Goal: Information Seeking & Learning: Understand process/instructions

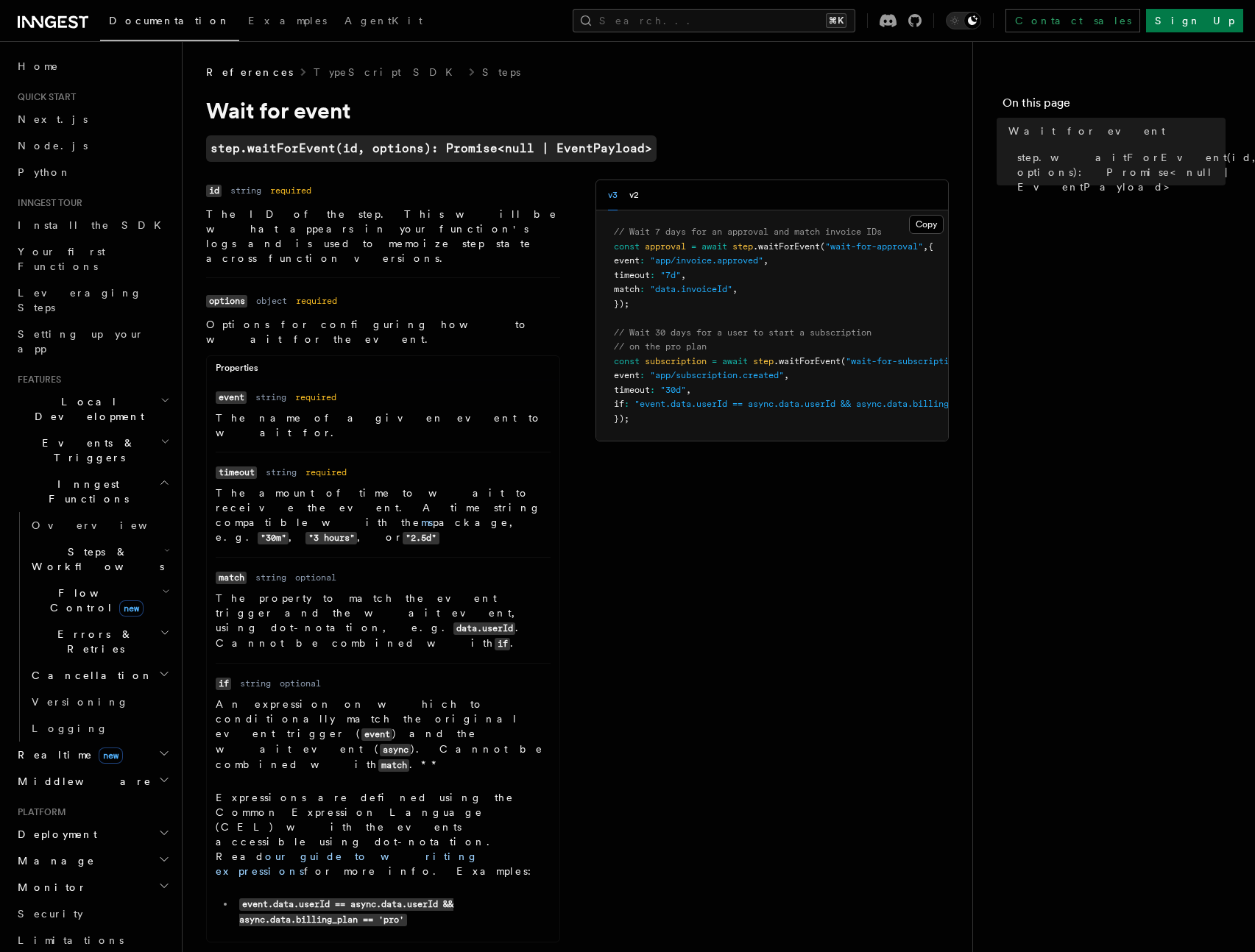
click at [796, 250] on span ".waitForEvent" at bounding box center [786, 247] width 67 height 11
click at [795, 250] on span ".waitForEvent" at bounding box center [786, 247] width 67 height 11
click at [805, 278] on pre "// Wait 7 days for an approval and match invoice IDs const approval = await ste…" at bounding box center [772, 326] width 352 height 230
click at [308, 411] on p "The name of a given event to wait for." at bounding box center [383, 425] width 335 height 29
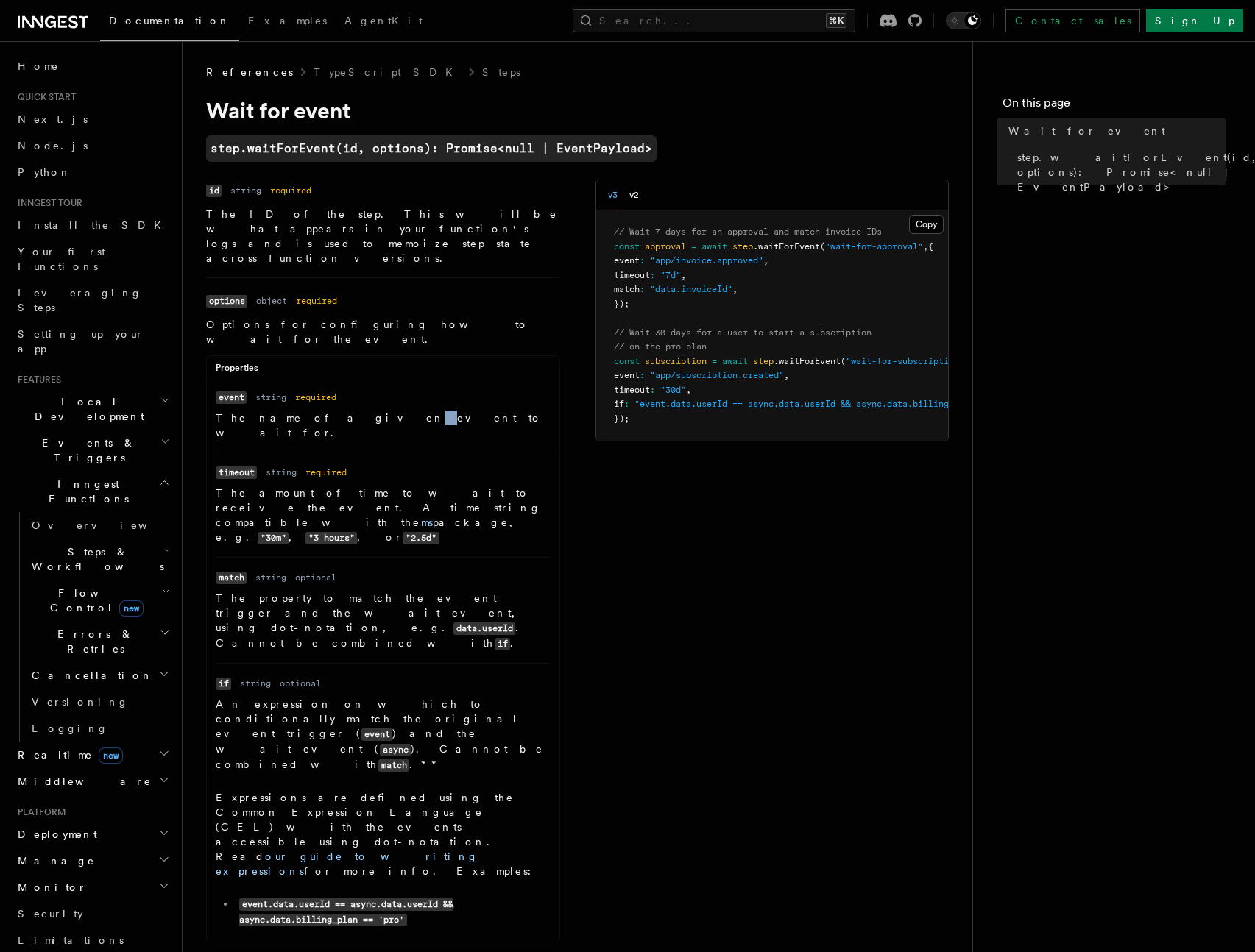
click at [308, 411] on p "The name of a given event to wait for." at bounding box center [383, 425] width 335 height 29
click at [374, 485] on p "The amount of time to wait to receive the event. A time string compatible with …" at bounding box center [383, 515] width 335 height 59
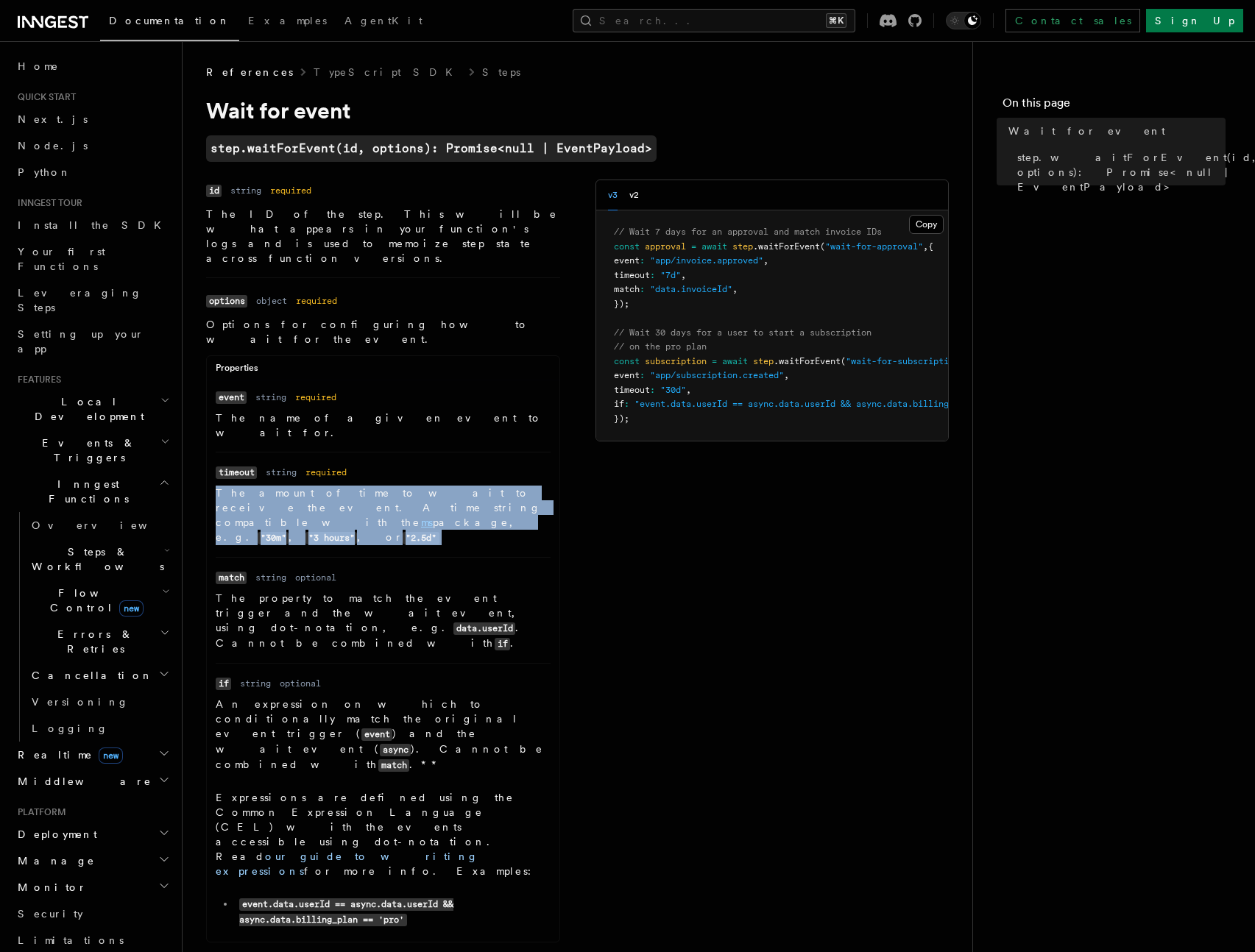
click at [374, 485] on p "The amount of time to wait to receive the event. A time string compatible with …" at bounding box center [383, 515] width 335 height 59
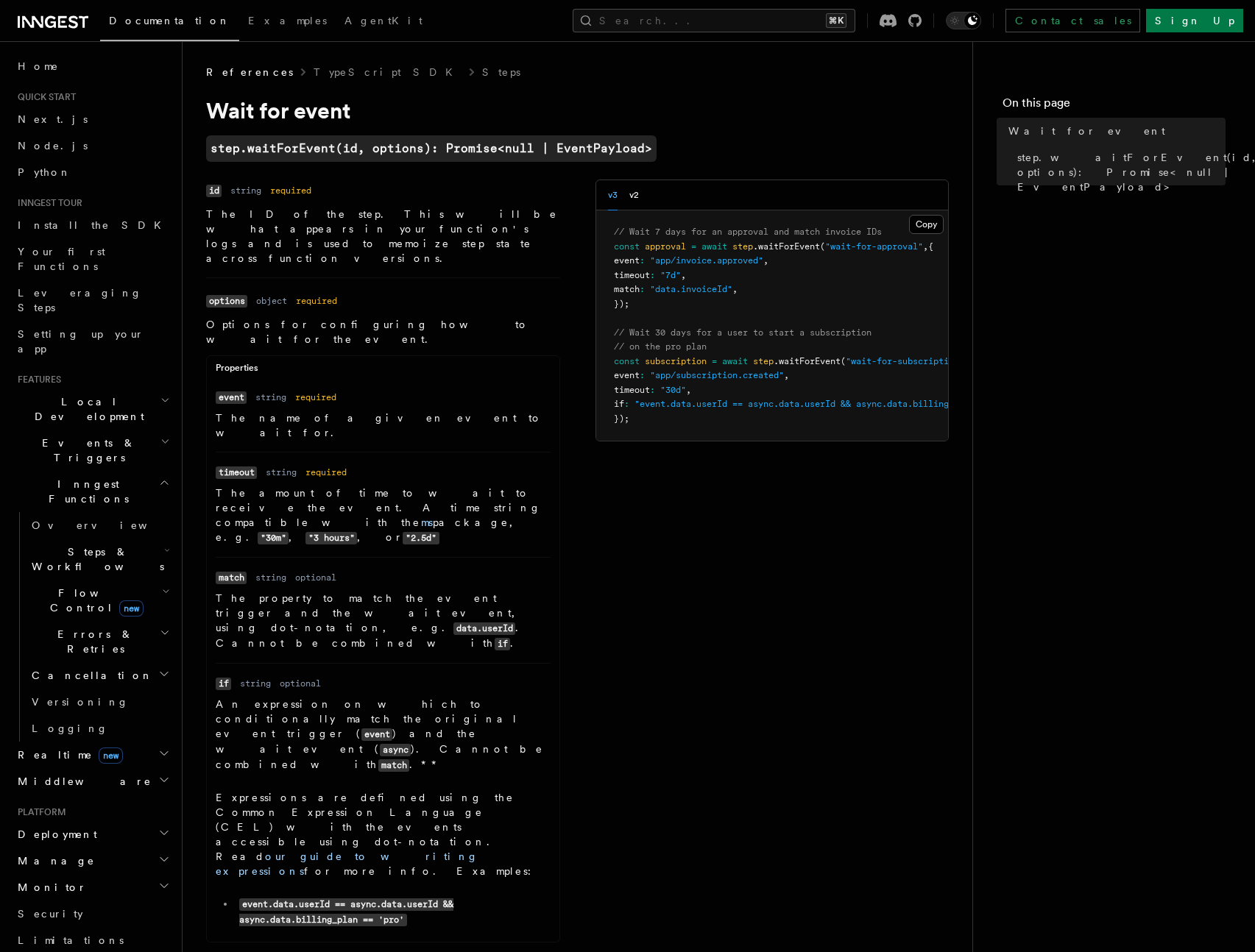
click at [376, 591] on p "The property to match the event trigger and the wait event, using dot-notation,…" at bounding box center [383, 621] width 335 height 60
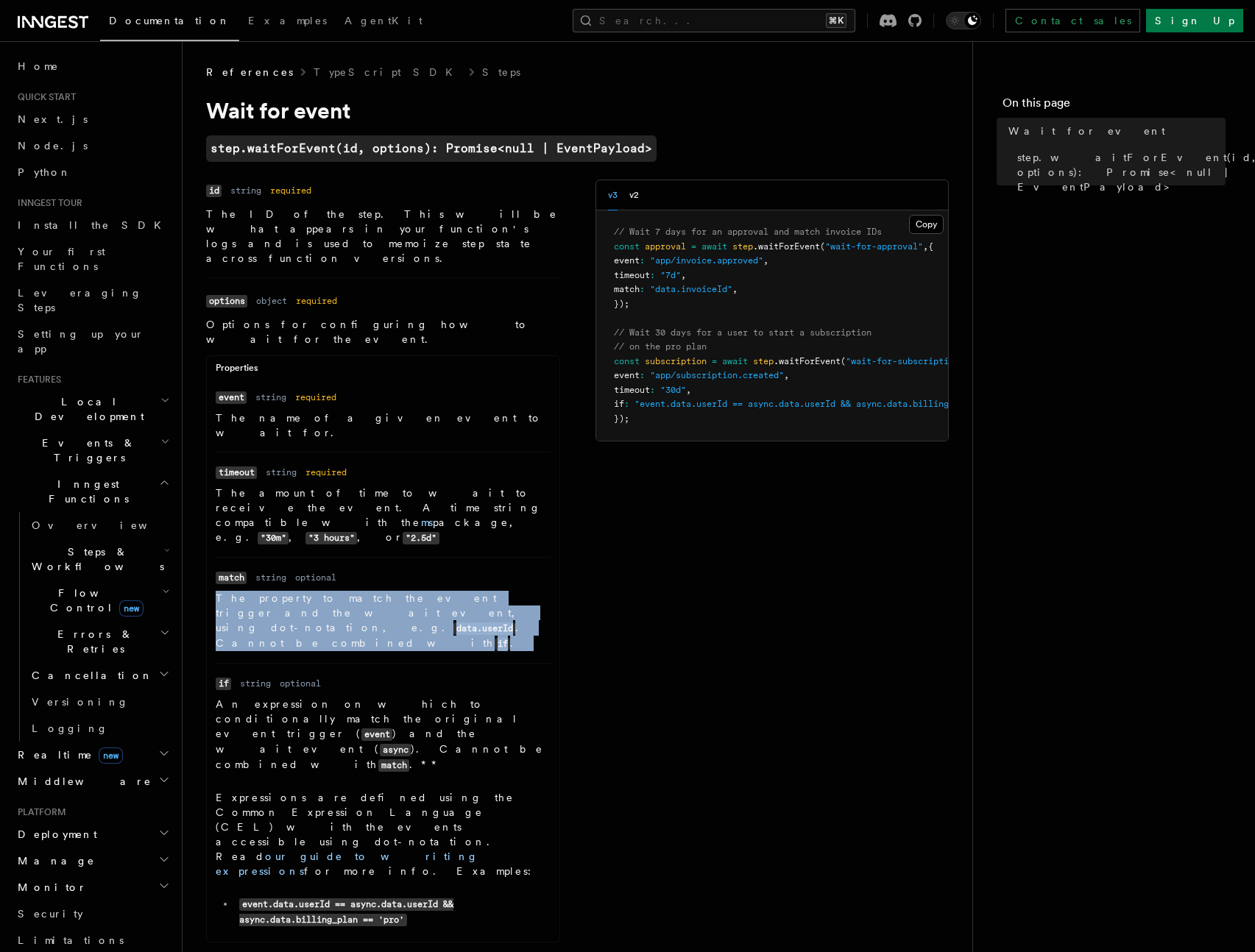
click at [376, 591] on p "The property to match the event trigger and the wait event, using dot-notation,…" at bounding box center [383, 621] width 335 height 60
click at [428, 591] on p "The property to match the event trigger and the wait event, using dot-notation,…" at bounding box center [383, 621] width 335 height 60
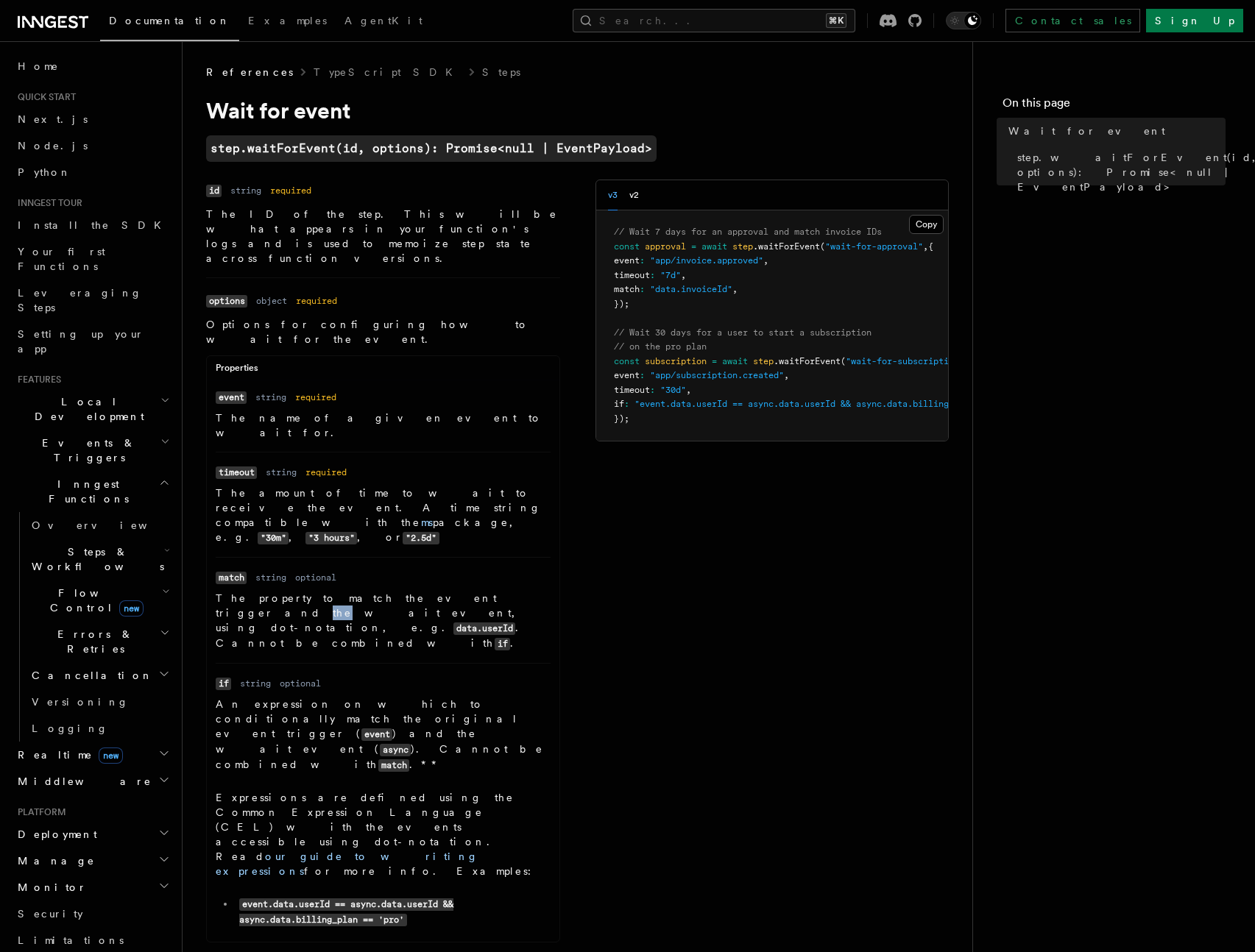
click at [428, 591] on p "The property to match the event trigger and the wait event, using dot-notation,…" at bounding box center [383, 621] width 335 height 60
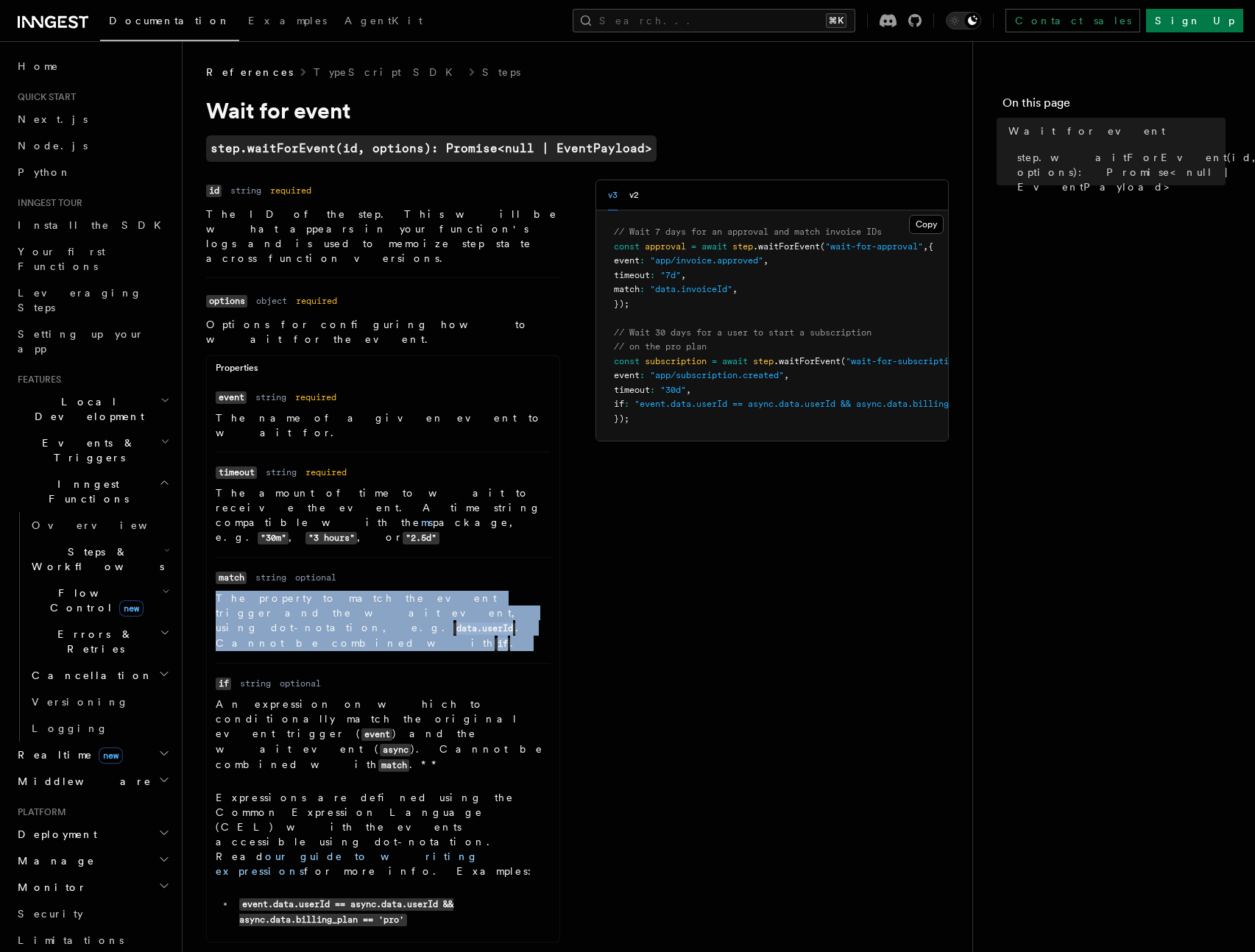
click at [428, 591] on p "The property to match the event trigger and the wait event, using dot-notation,…" at bounding box center [383, 621] width 335 height 60
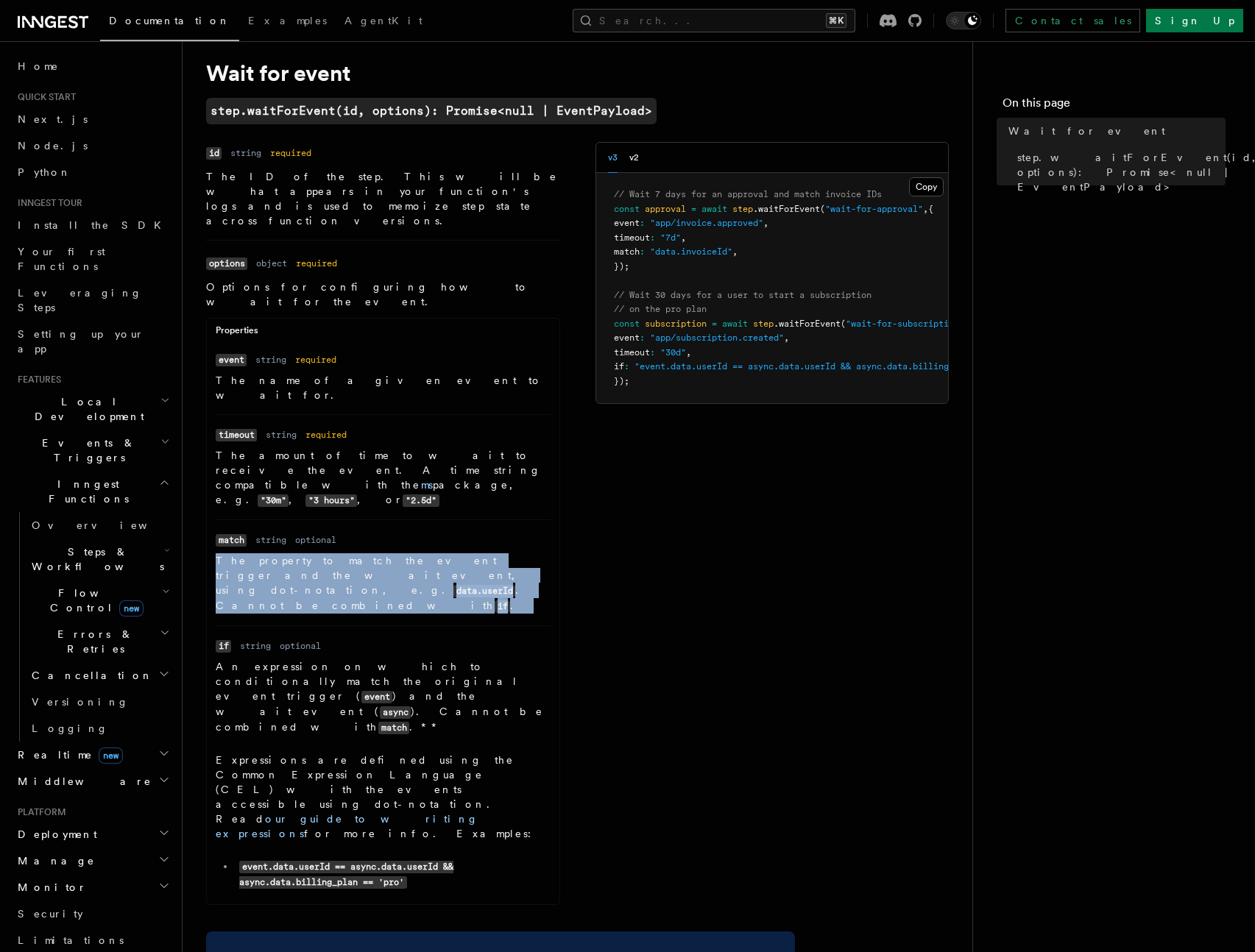
scroll to position [13, 0]
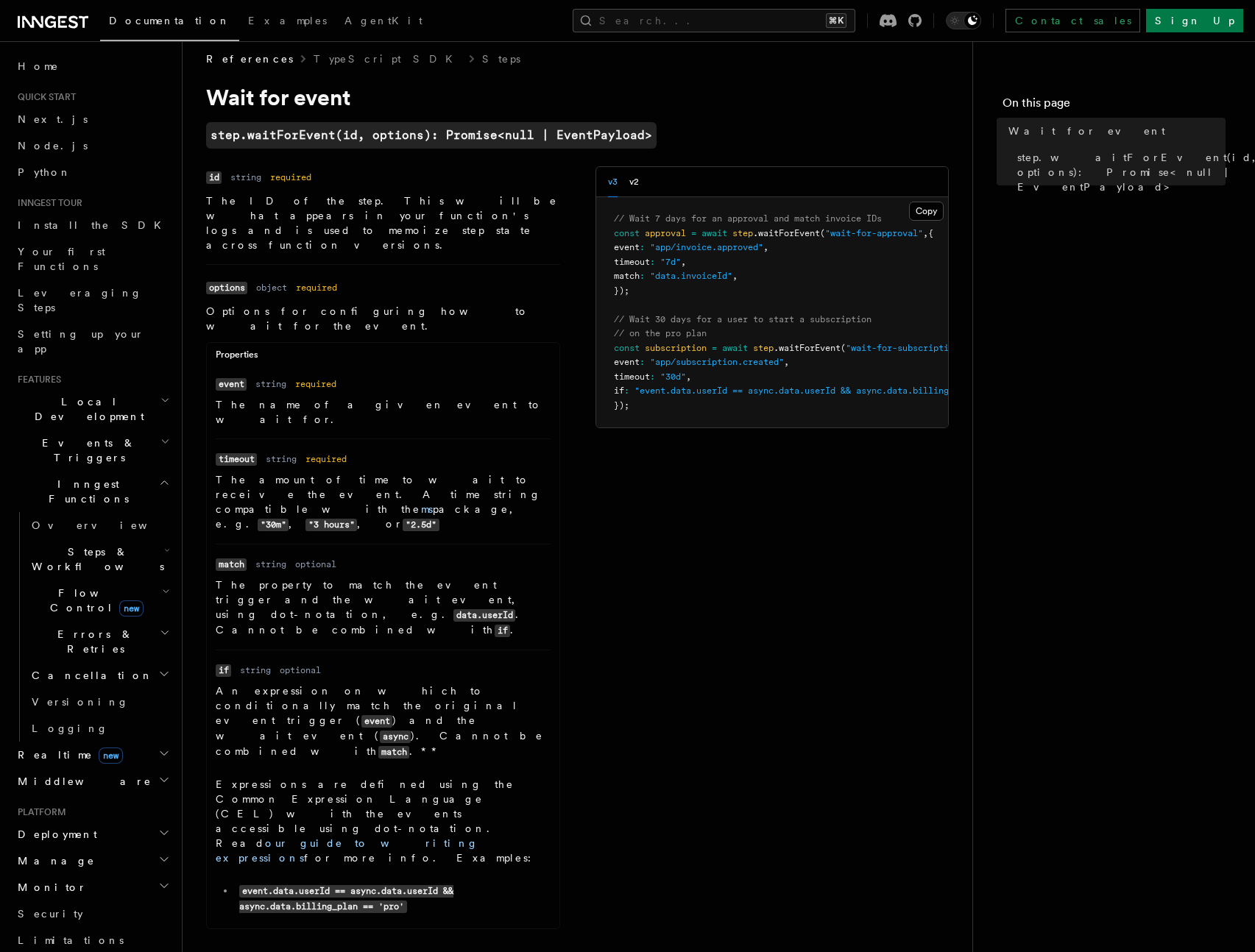
click at [656, 499] on div "Name id Type string Required required Description The ID of the step. This will…" at bounding box center [577, 553] width 742 height 772
click at [315, 577] on p "The property to match the event trigger and the wait event, using dot-notation,…" at bounding box center [383, 608] width 335 height 60
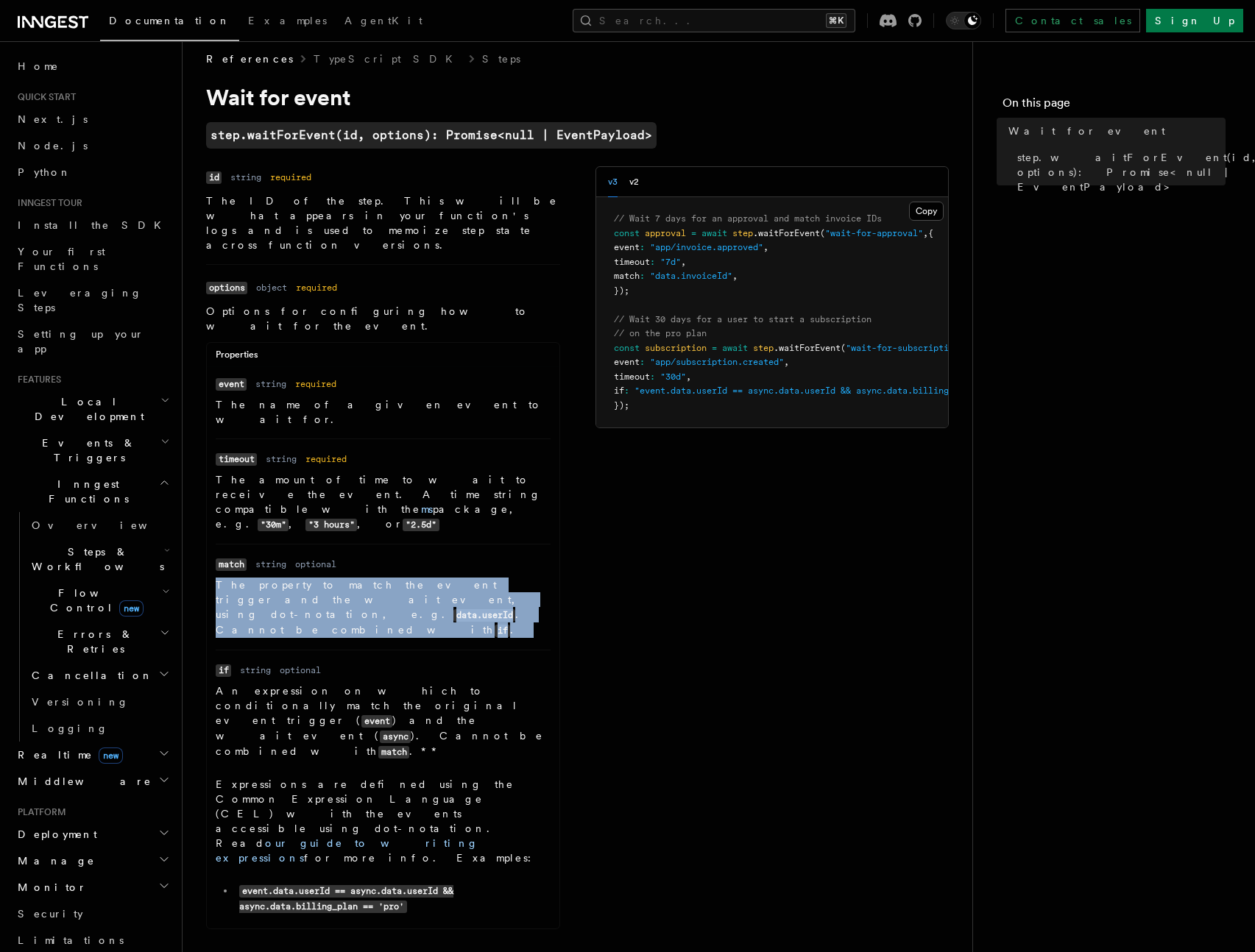
click at [315, 577] on p "The property to match the event trigger and the wait event, using dot-notation,…" at bounding box center [383, 608] width 335 height 60
copy p "The property to match the event trigger and the wait event, using dot-notation,…"
click at [615, 527] on div "Name id Type string Required required Description The ID of the step. This will…" at bounding box center [577, 553] width 742 height 772
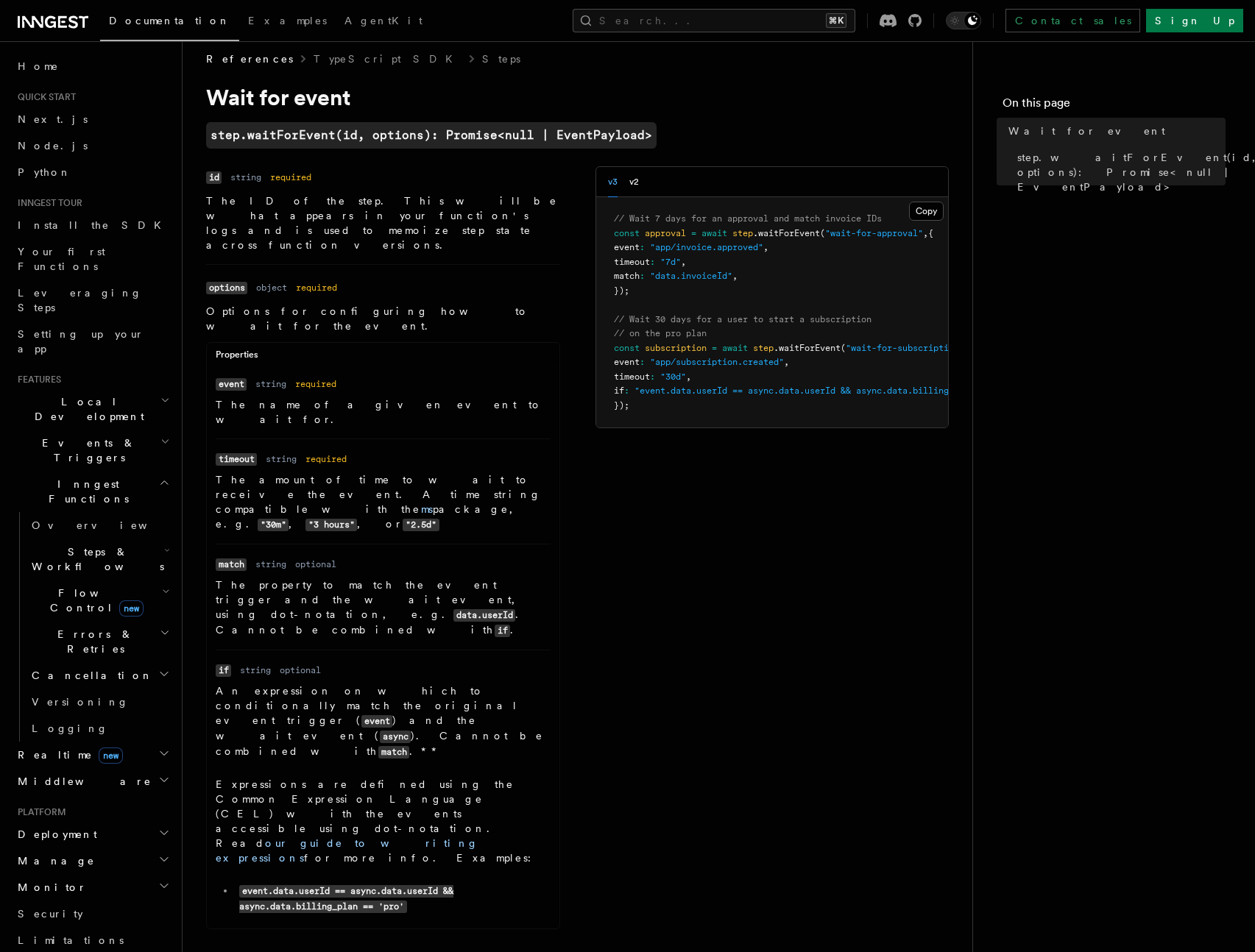
click at [1147, 354] on nav "On this page Wait for event step.waitForEvent(id, options): Promise<null | Even…" at bounding box center [1113, 497] width 283 height 911
